Goal: Use online tool/utility: Utilize a website feature to perform a specific function

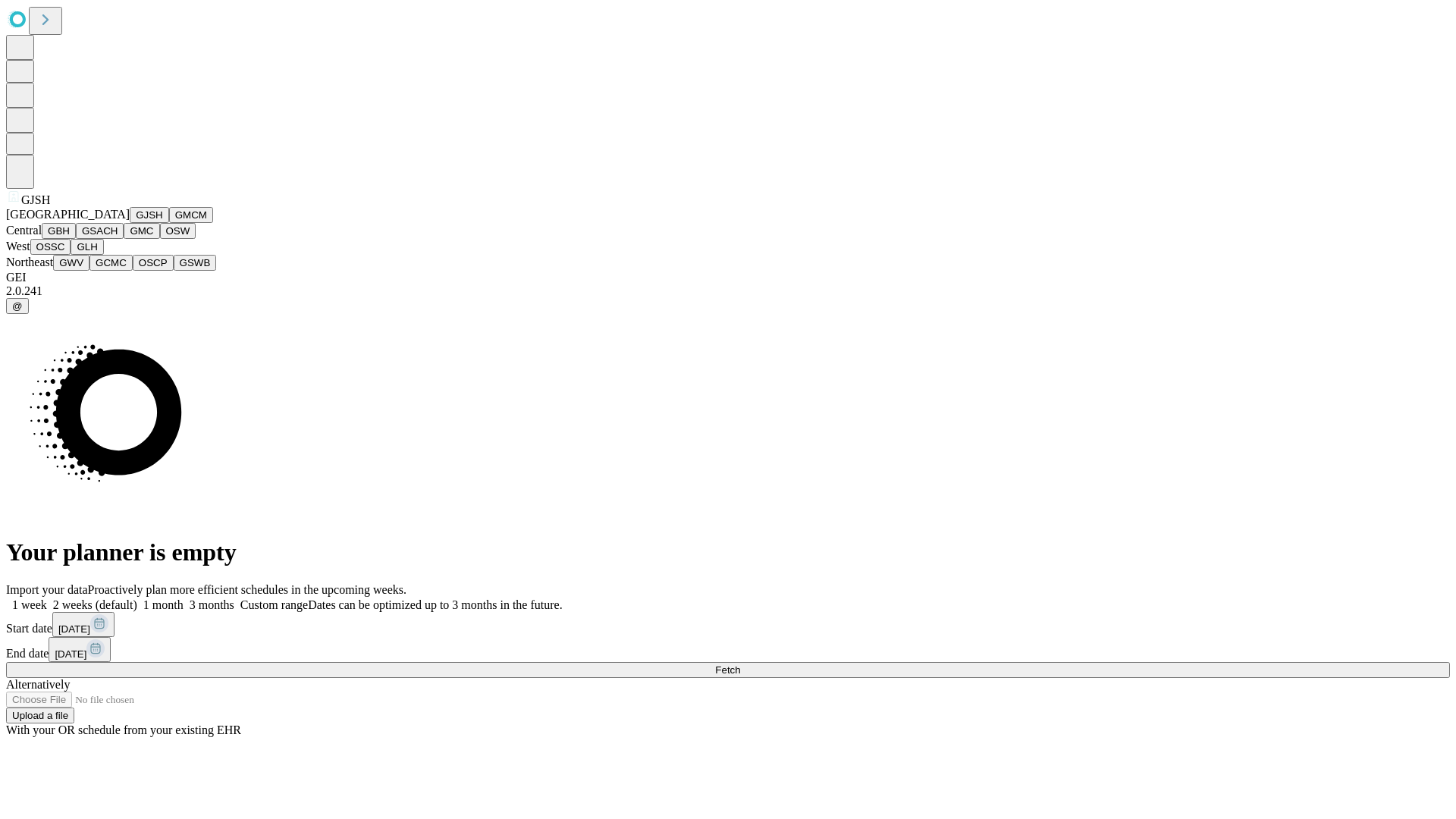
click at [130, 223] on button "GJSH" at bounding box center [149, 215] width 39 height 16
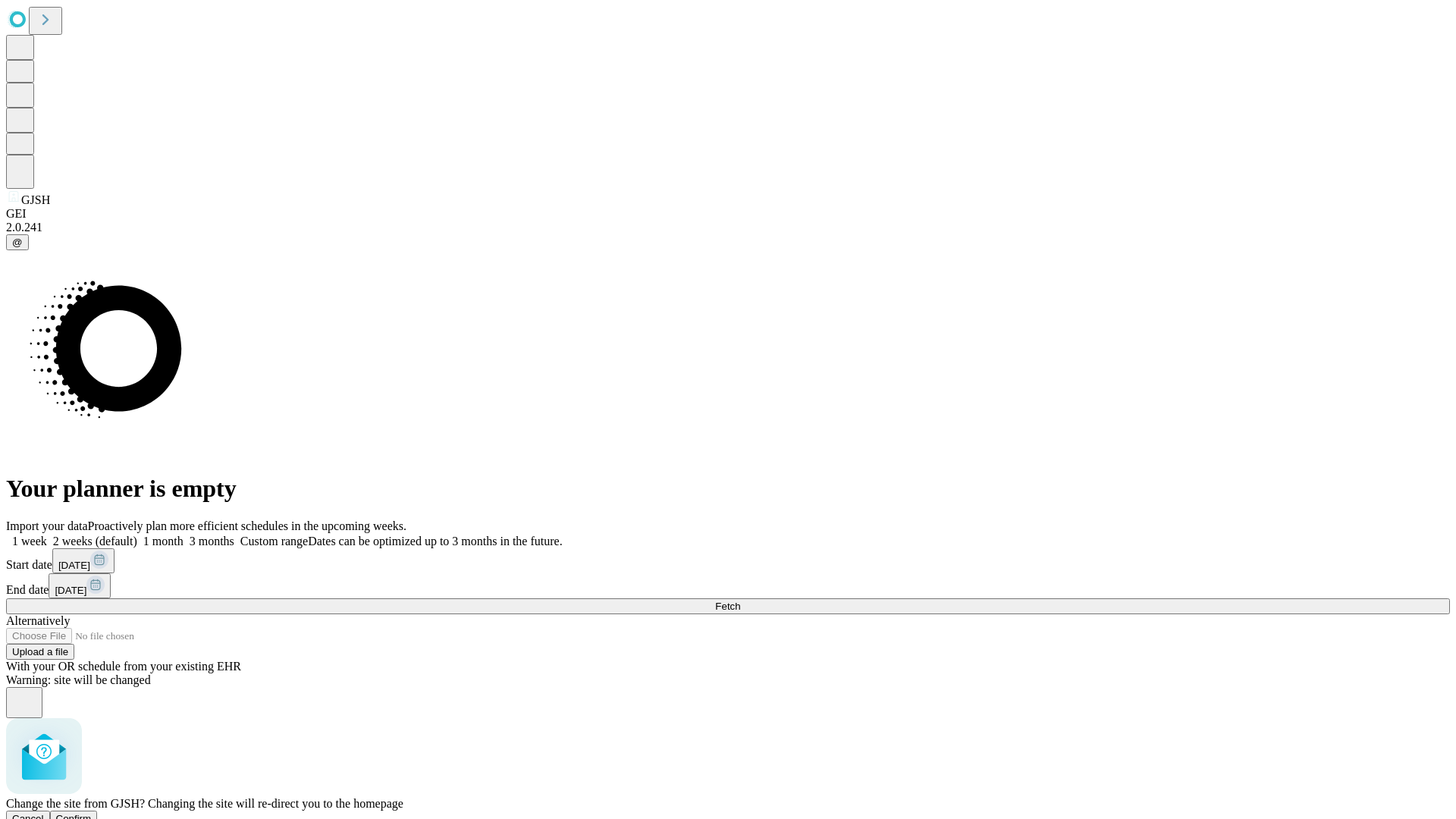
click at [92, 813] on span "Confirm" at bounding box center [73, 818] width 35 height 11
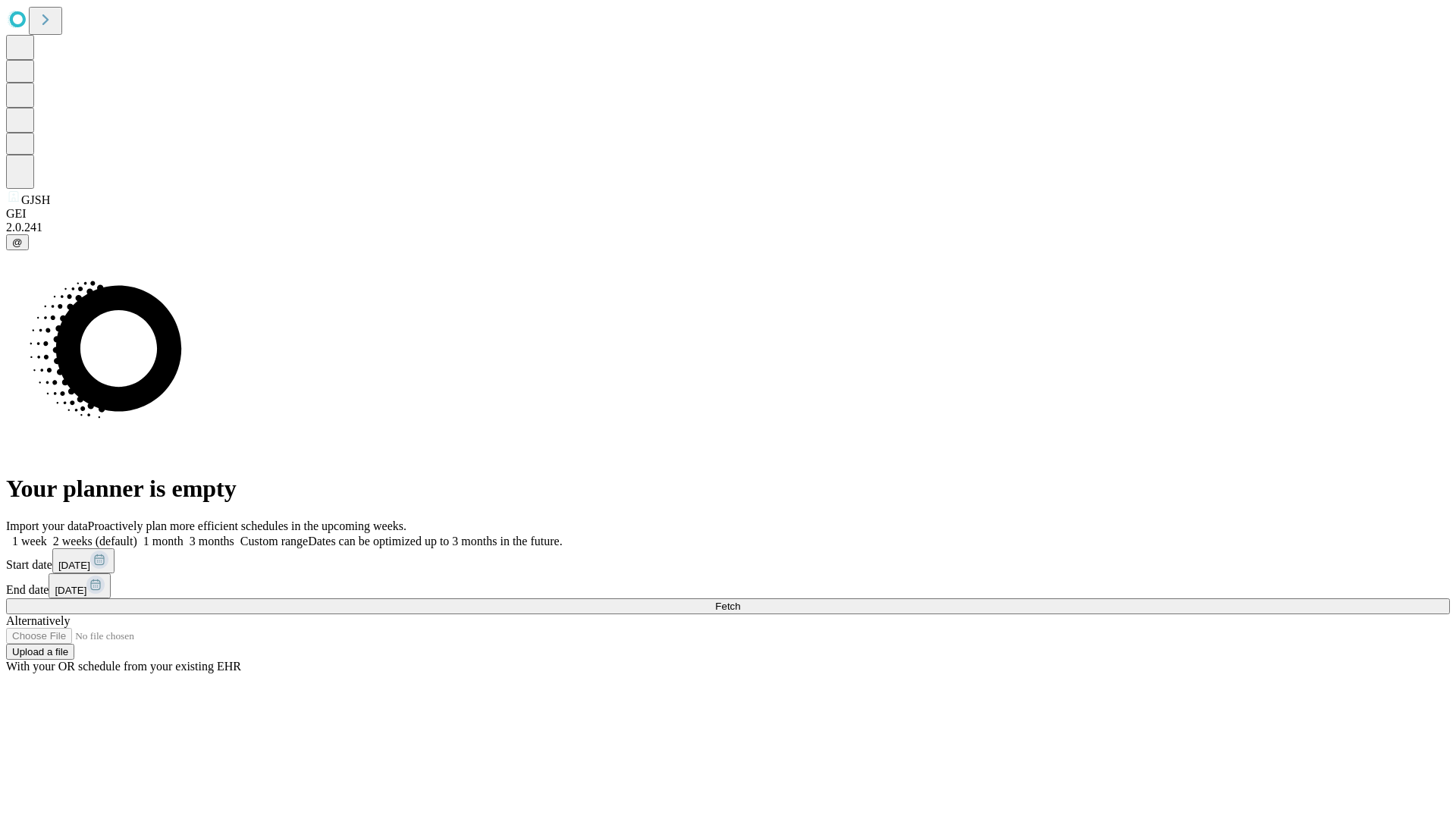
click at [138, 534] on label "2 weeks (default)" at bounding box center [92, 541] width 90 height 13
click at [740, 600] on span "Fetch" at bounding box center [728, 606] width 25 height 11
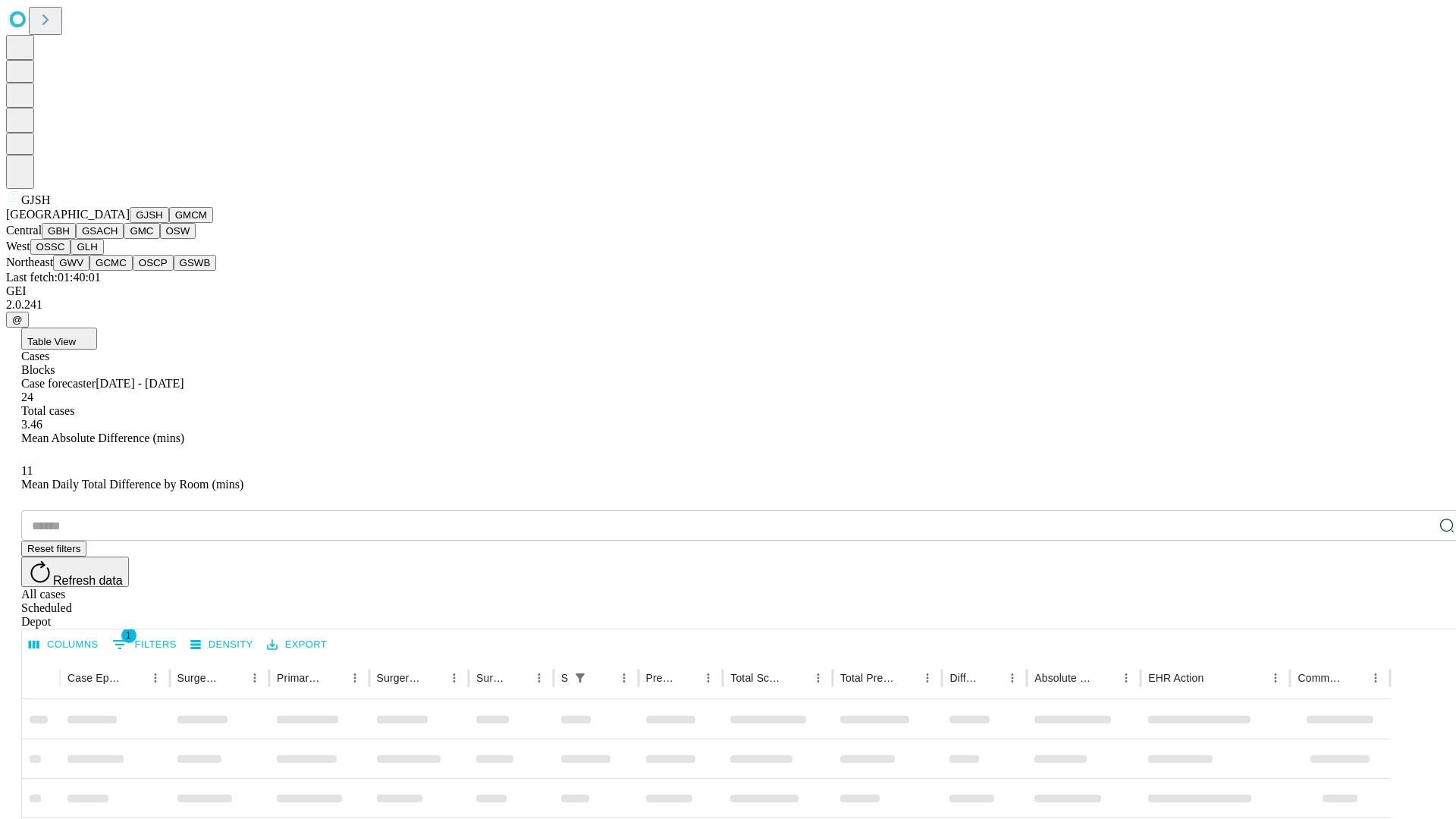
click at [169, 223] on button "GMCM" at bounding box center [191, 215] width 44 height 16
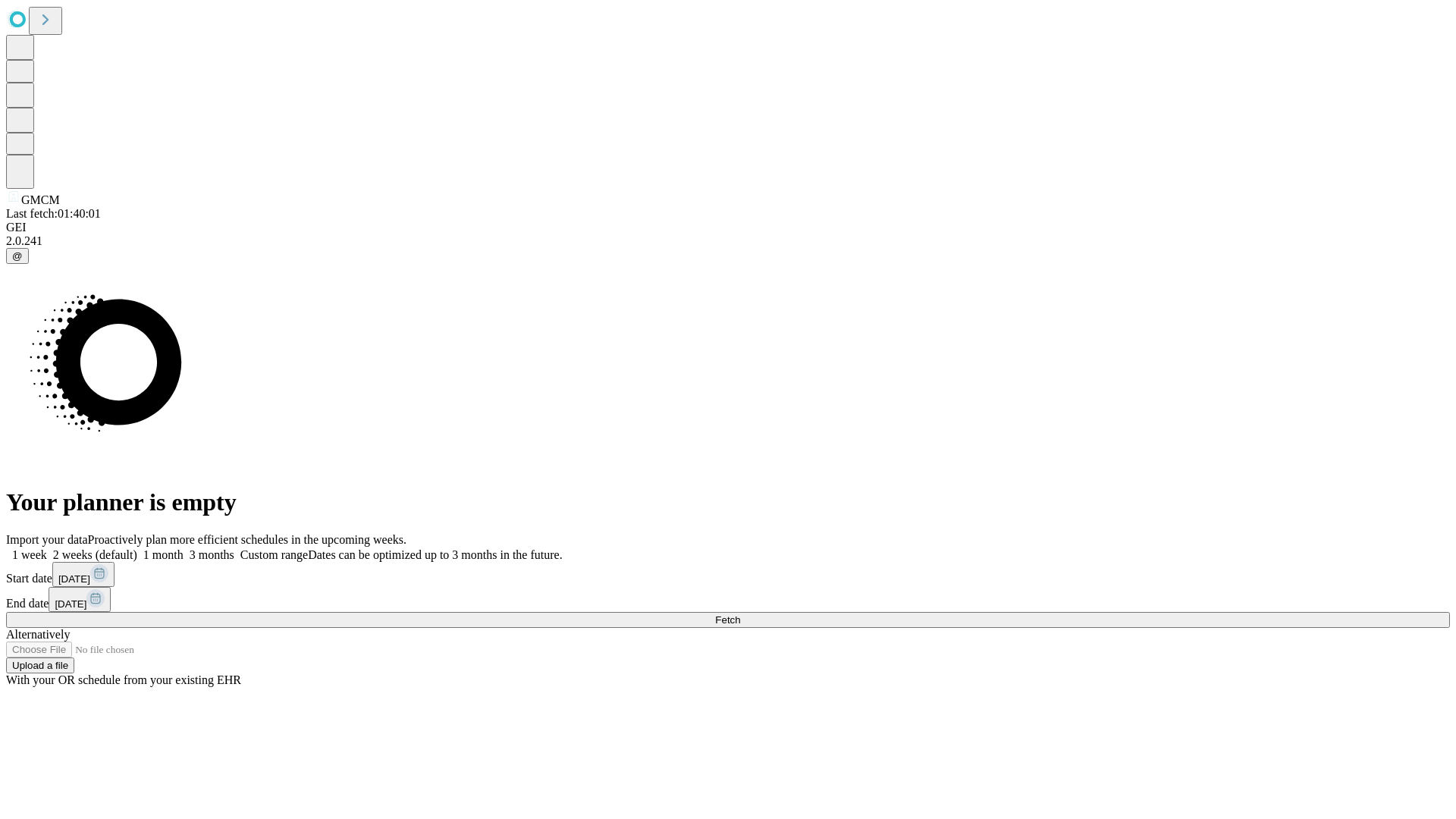
click at [138, 548] on label "2 weeks (default)" at bounding box center [92, 554] width 90 height 13
click at [740, 614] on span "Fetch" at bounding box center [728, 619] width 25 height 11
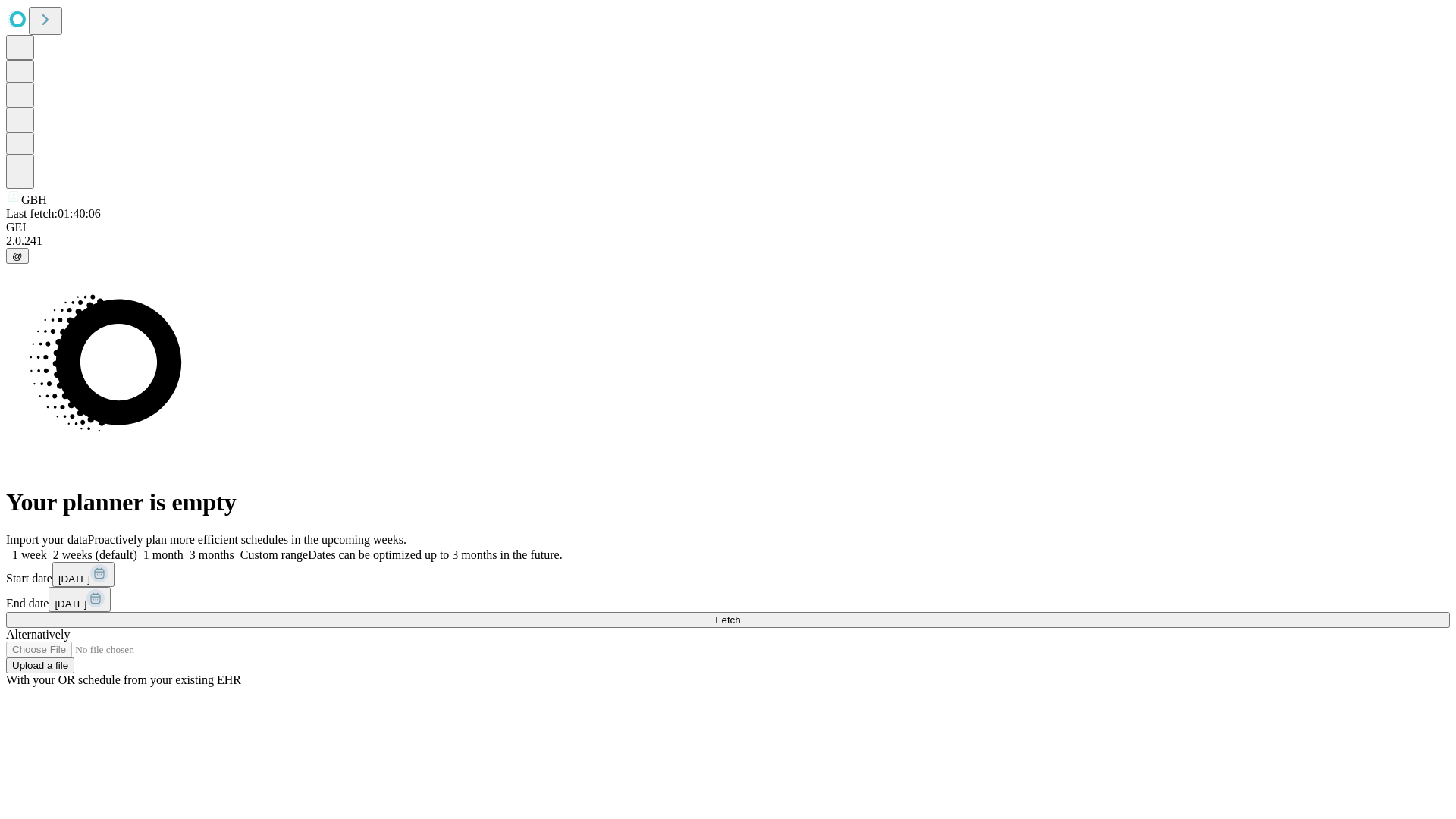
click at [740, 614] on span "Fetch" at bounding box center [728, 619] width 25 height 11
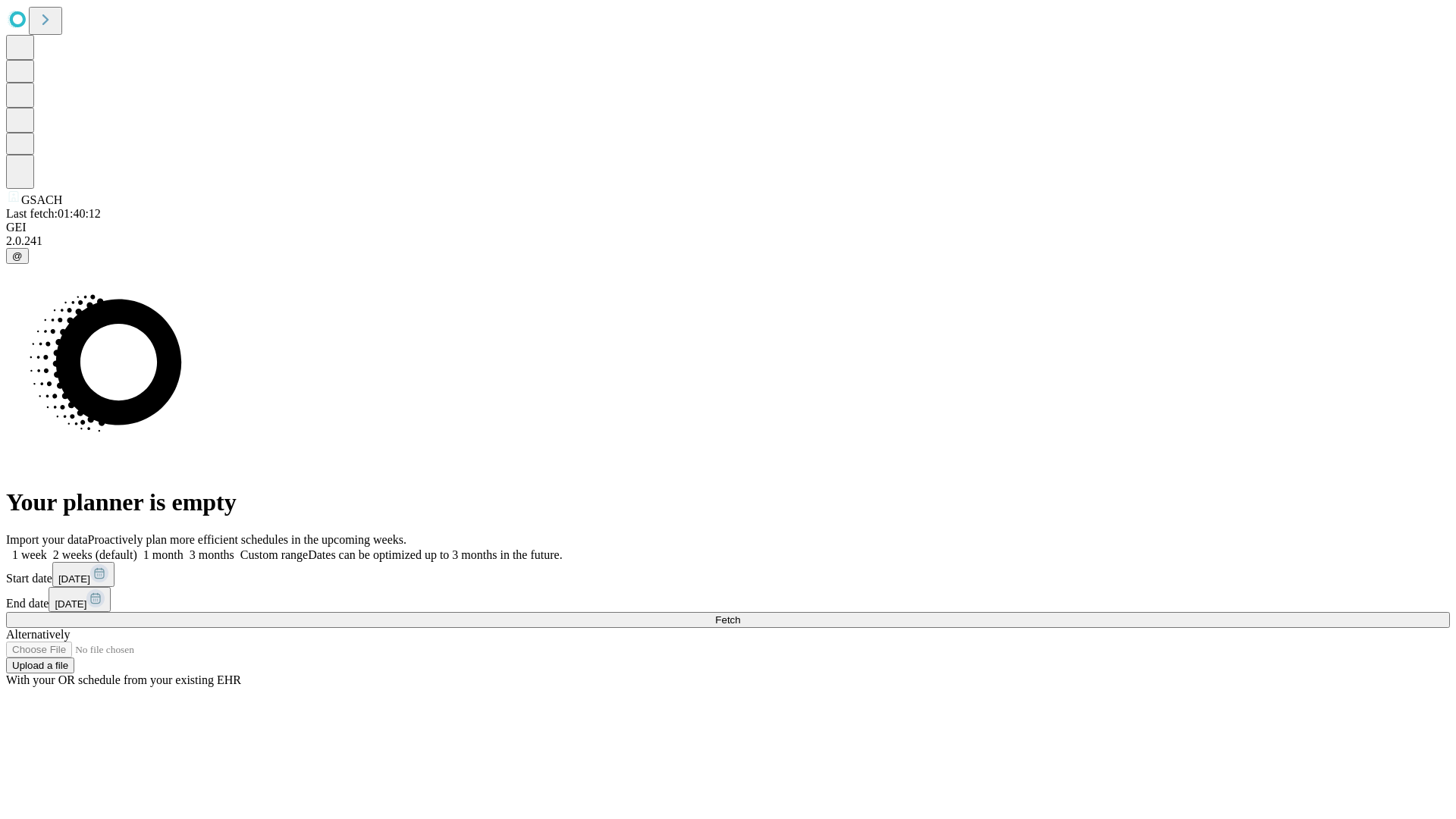
click at [740, 614] on span "Fetch" at bounding box center [728, 619] width 25 height 11
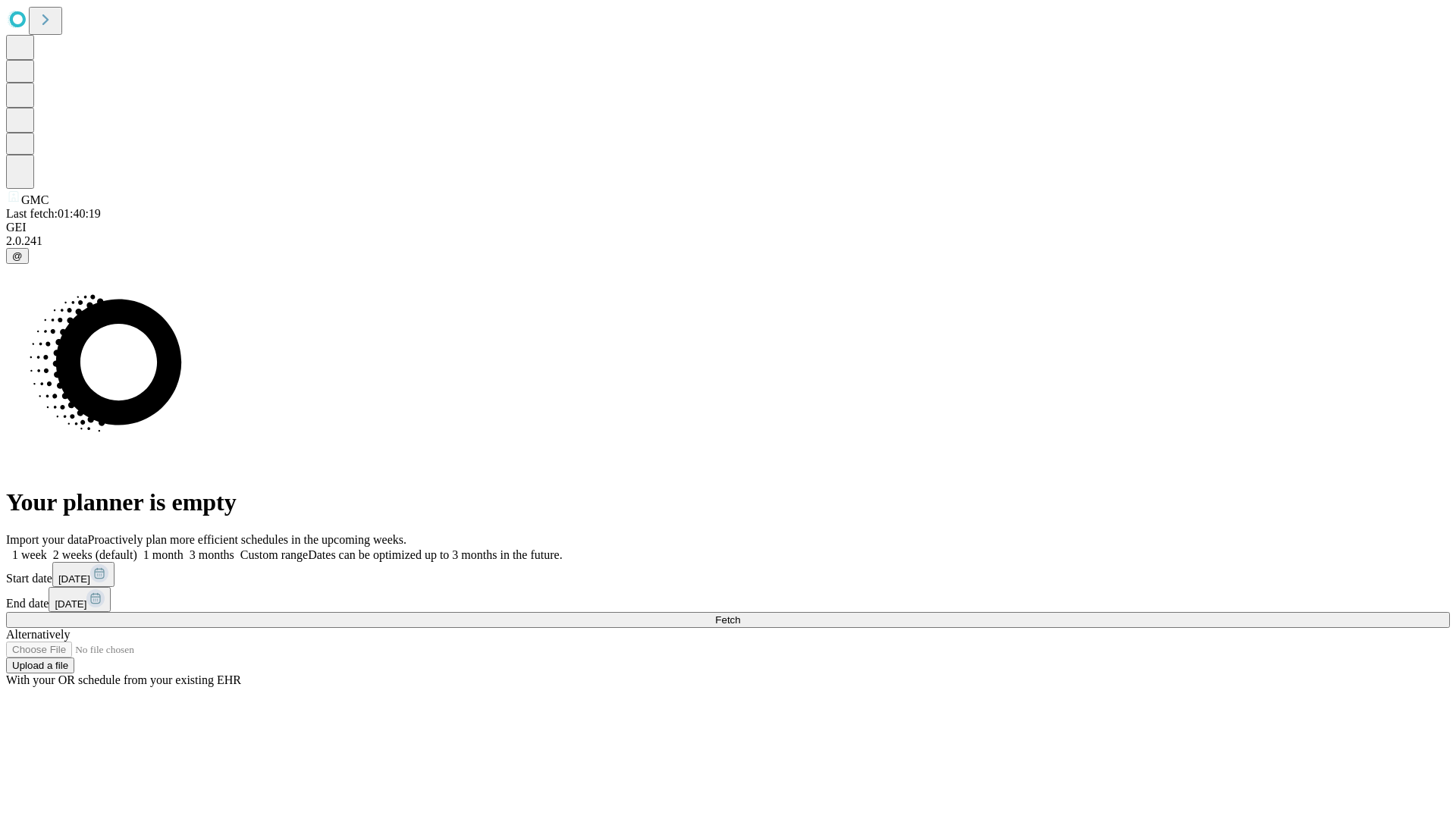
click at [740, 614] on span "Fetch" at bounding box center [728, 619] width 25 height 11
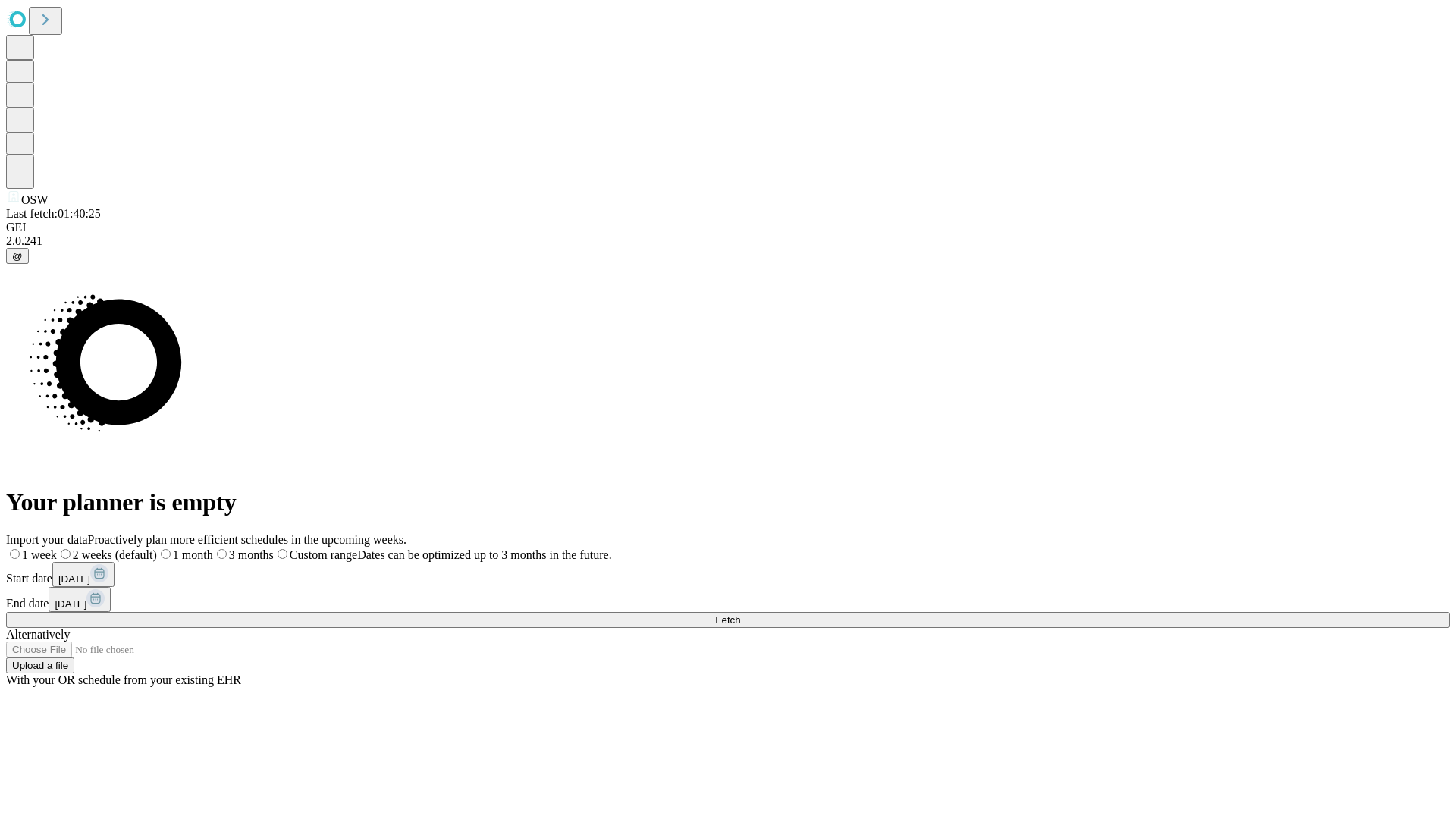
click at [157, 548] on label "2 weeks (default)" at bounding box center [106, 554] width 100 height 13
click at [740, 614] on span "Fetch" at bounding box center [728, 619] width 25 height 11
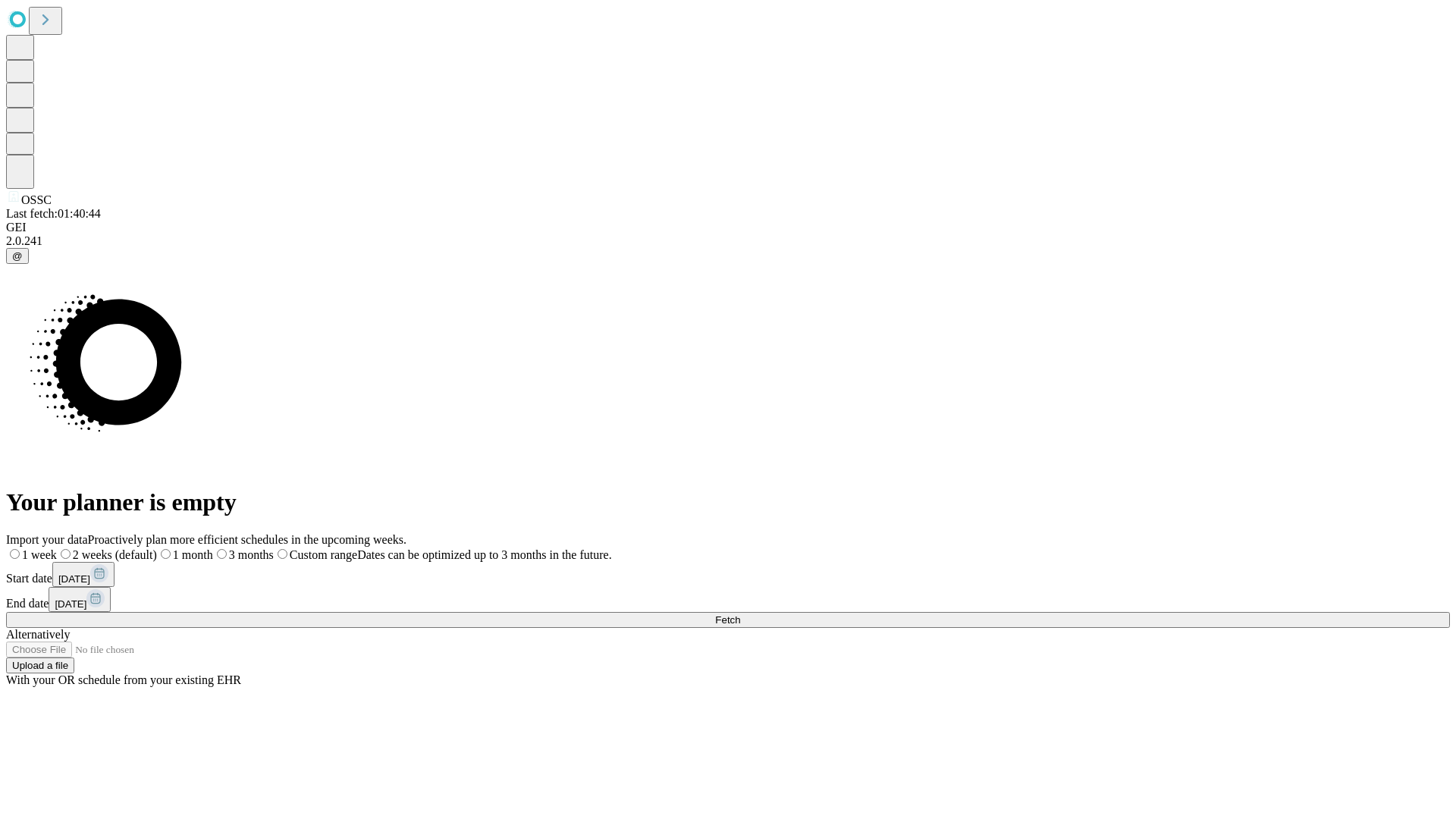
click at [740, 614] on span "Fetch" at bounding box center [728, 619] width 25 height 11
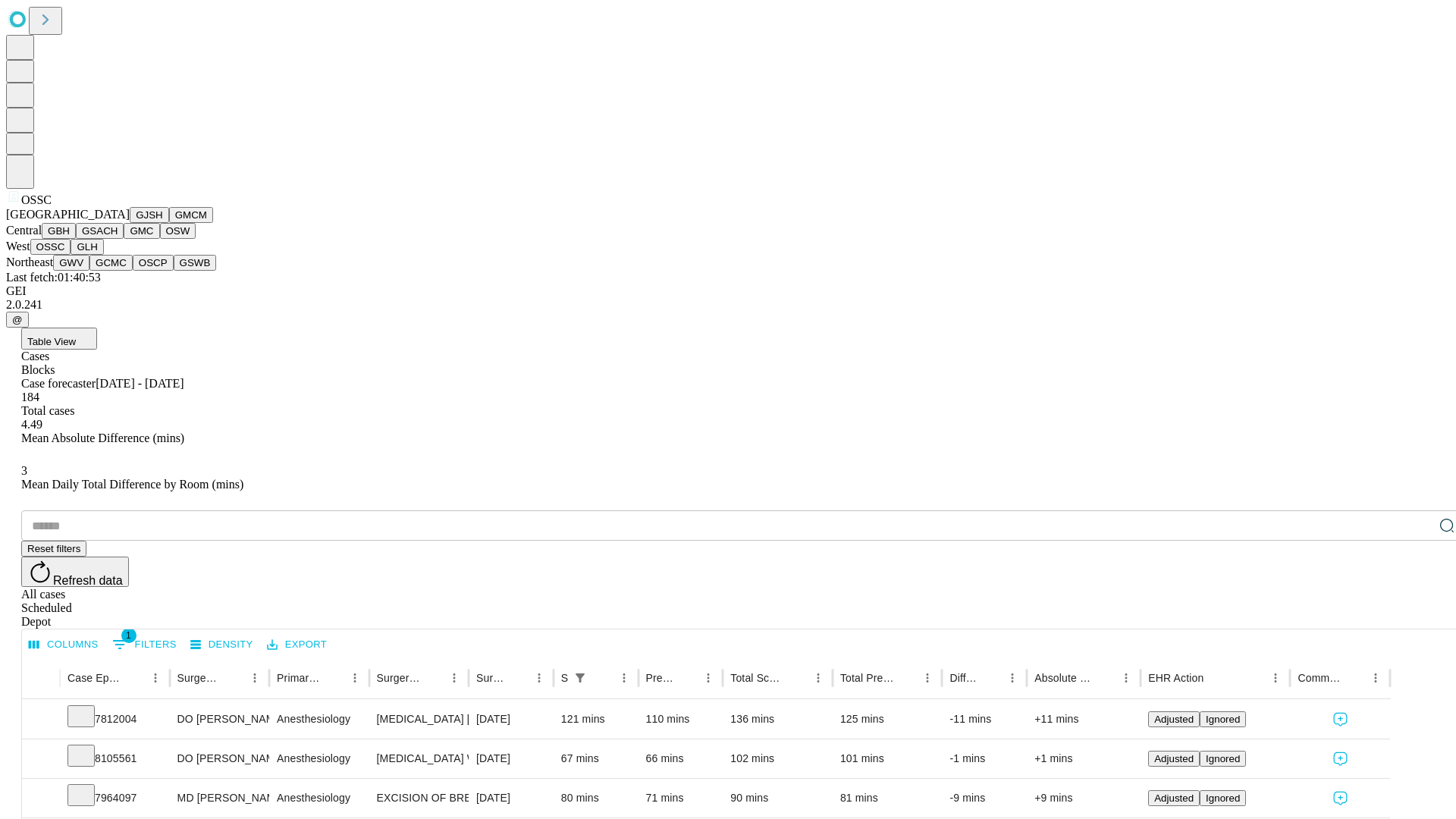
click at [103, 255] on button "GLH" at bounding box center [86, 247] width 32 height 16
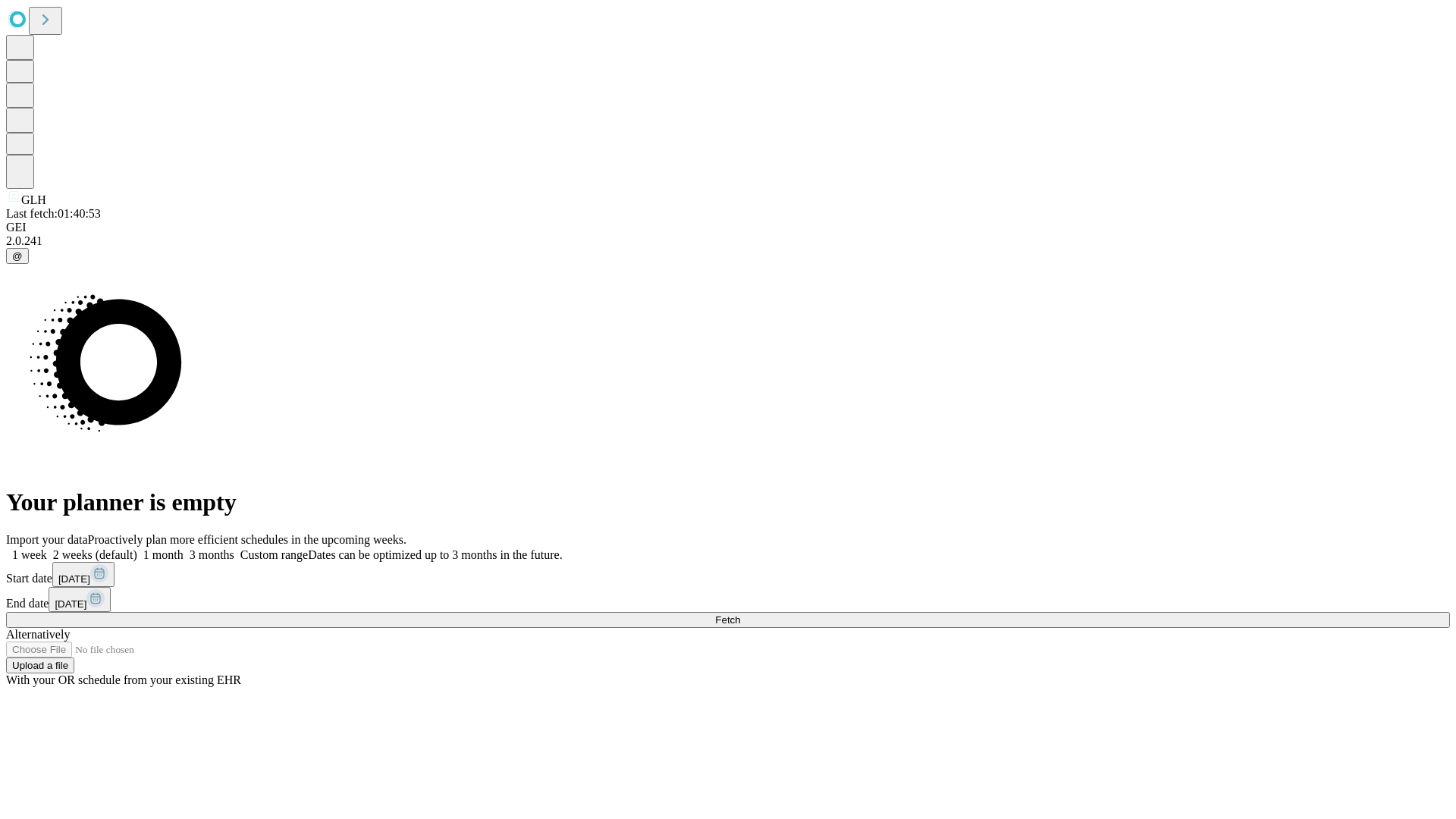
click at [138, 548] on label "2 weeks (default)" at bounding box center [92, 554] width 90 height 13
click at [740, 614] on span "Fetch" at bounding box center [728, 619] width 25 height 11
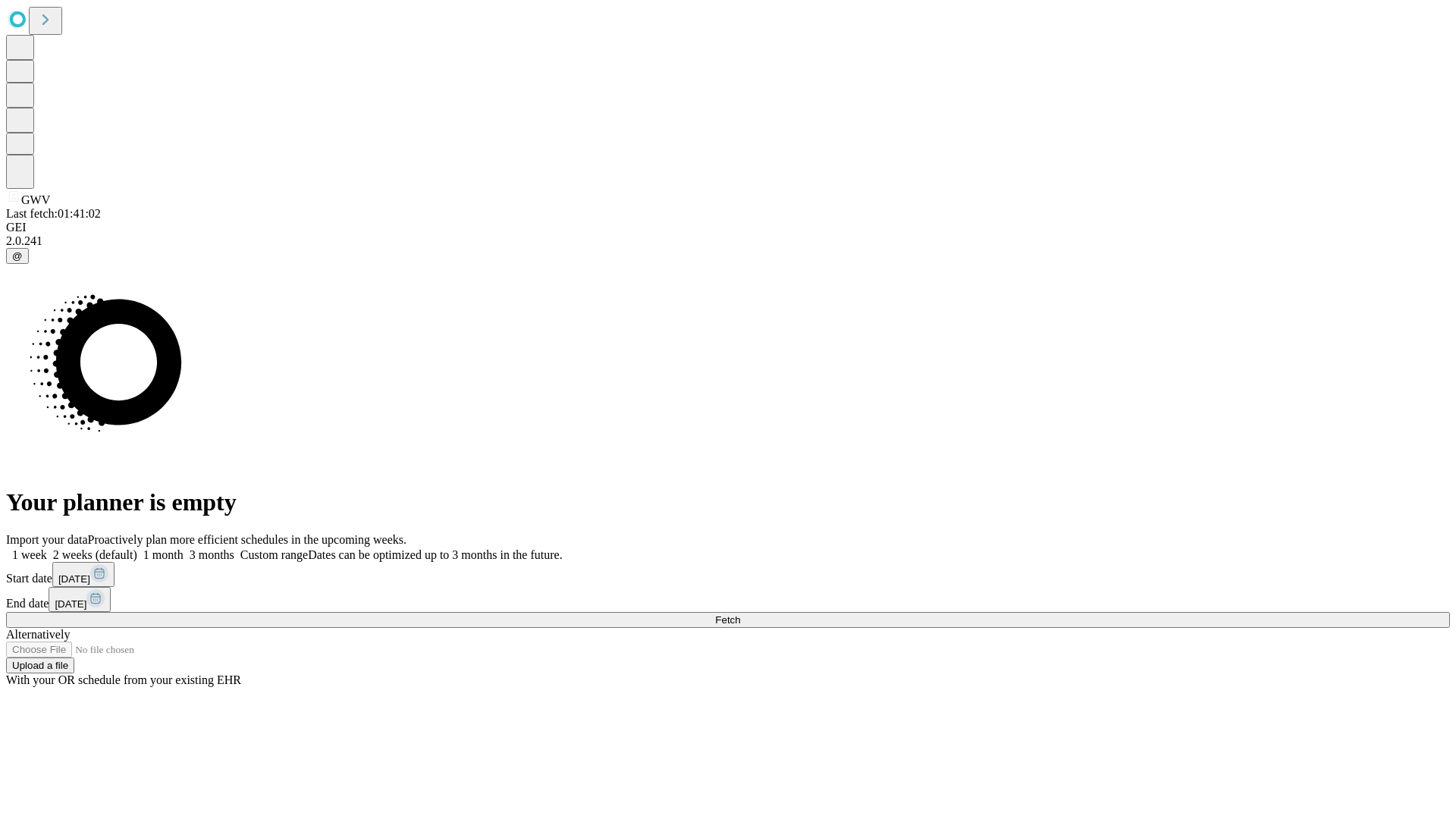
click at [138, 548] on label "2 weeks (default)" at bounding box center [92, 554] width 90 height 13
click at [740, 614] on span "Fetch" at bounding box center [728, 619] width 25 height 11
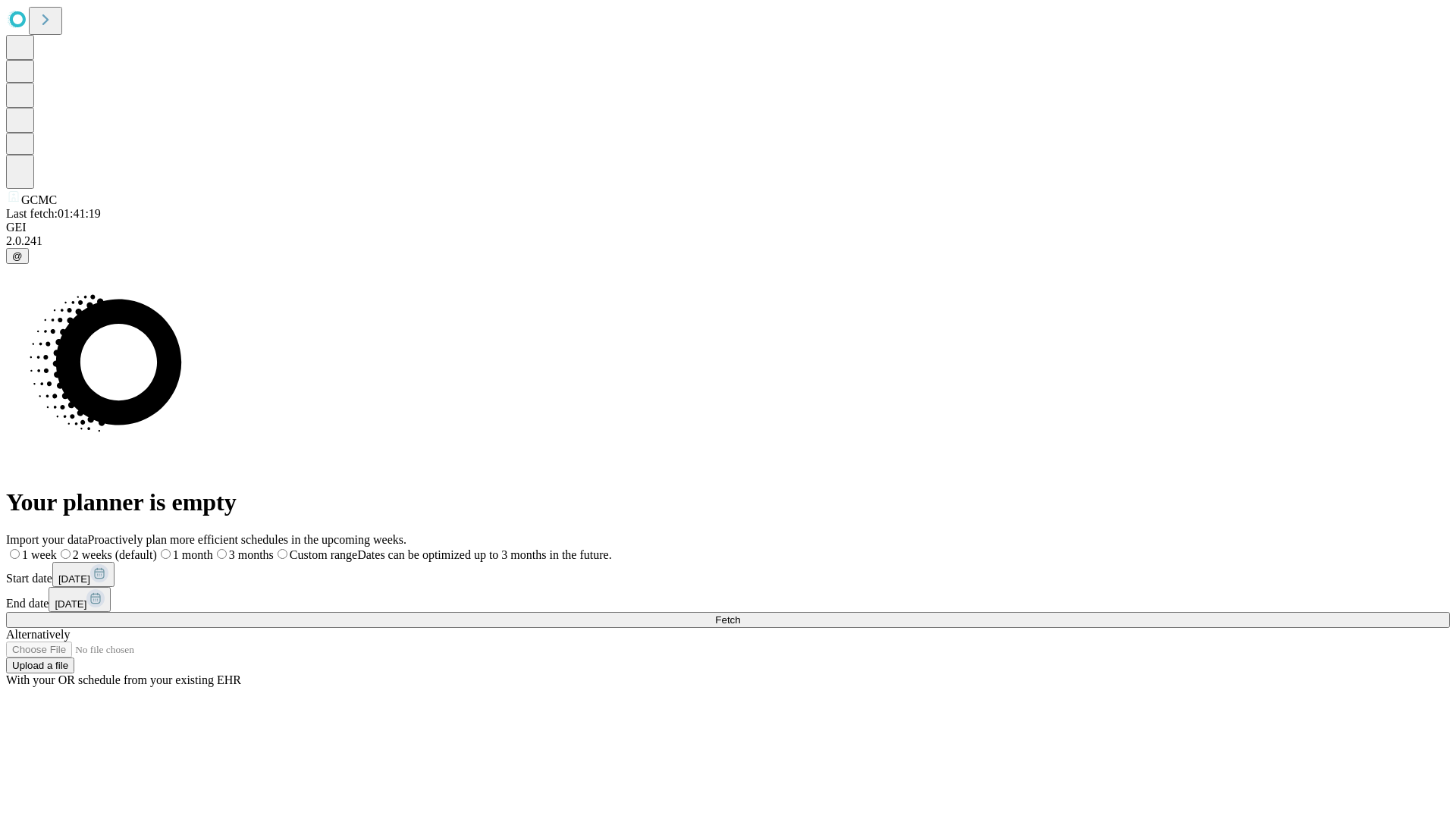
click at [157, 548] on label "2 weeks (default)" at bounding box center [106, 554] width 100 height 13
click at [740, 614] on span "Fetch" at bounding box center [728, 619] width 25 height 11
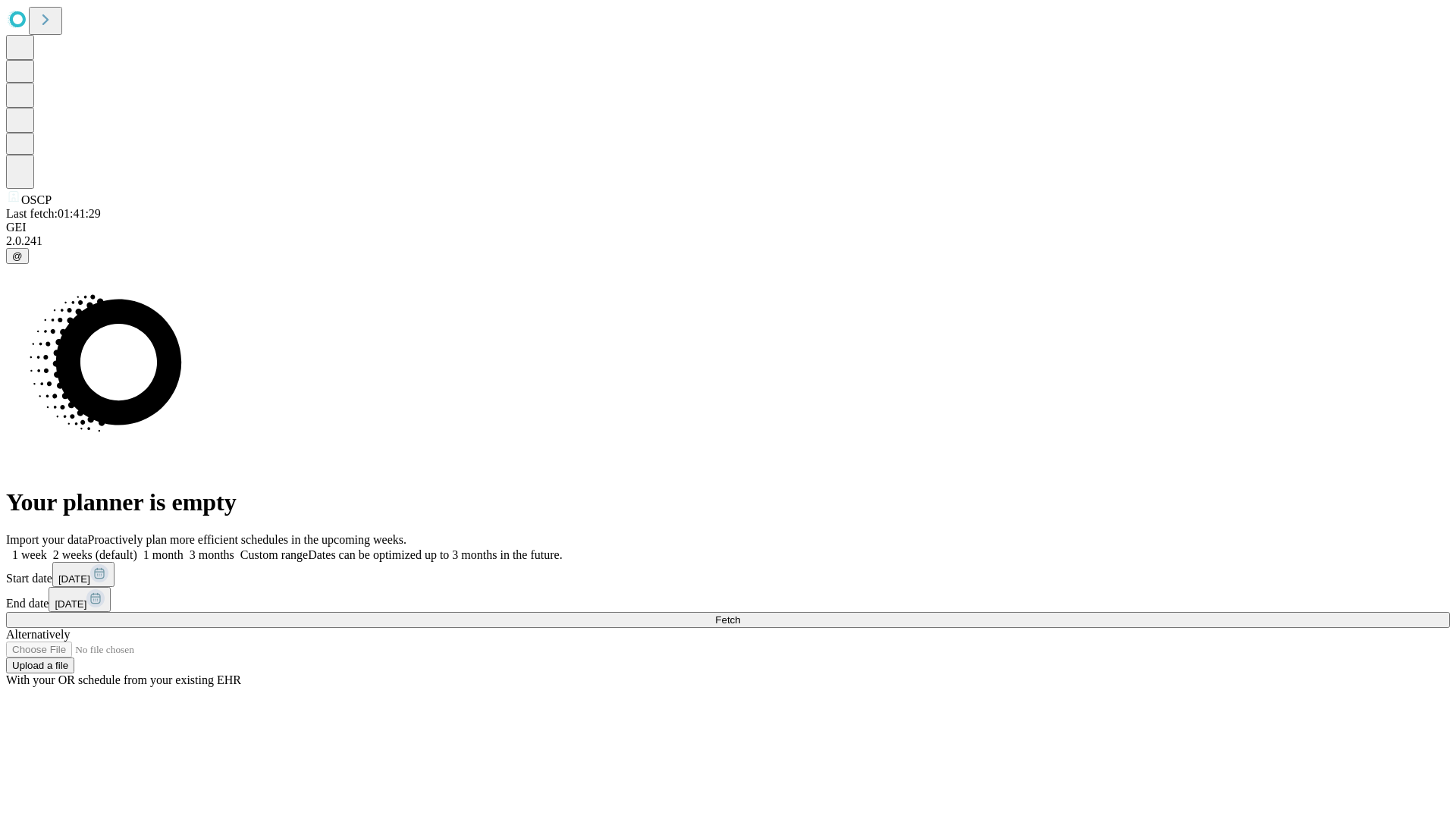
click at [138, 548] on label "2 weeks (default)" at bounding box center [92, 554] width 90 height 13
click at [740, 614] on span "Fetch" at bounding box center [728, 619] width 25 height 11
